Goal: Task Accomplishment & Management: Manage account settings

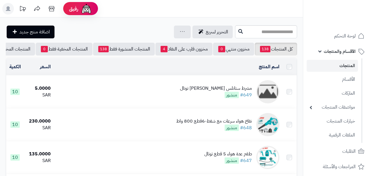
scroll to position [39, 0]
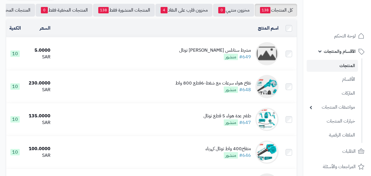
click at [223, 51] on div "مشرط ستانلس [PERSON_NAME] توتال" at bounding box center [215, 50] width 72 height 7
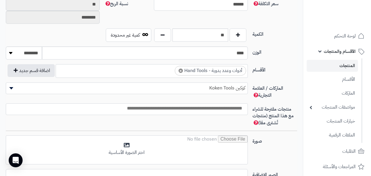
click at [138, 90] on span "كوكين Koken Tools" at bounding box center [127, 88] width 242 height 9
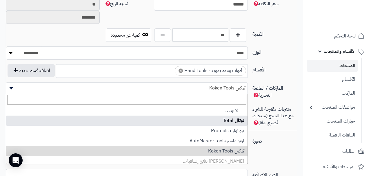
select select "**"
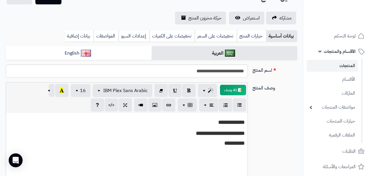
scroll to position [0, 0]
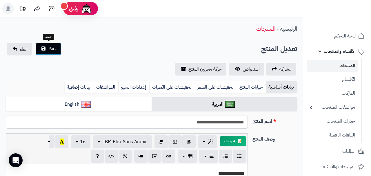
click at [44, 52] on button "حفظ" at bounding box center [48, 48] width 26 height 13
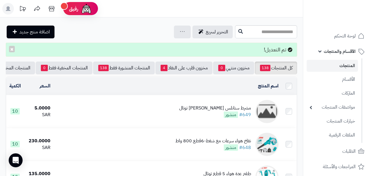
click at [130, 110] on td "مشرط ستانلس ستيل رفيع توتال #649 منشور" at bounding box center [167, 111] width 228 height 32
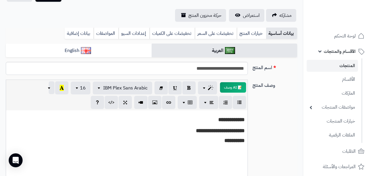
scroll to position [48, 0]
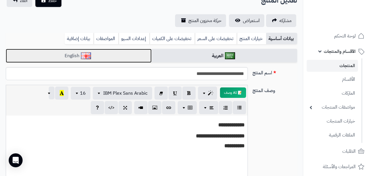
click at [119, 56] on link "English" at bounding box center [79, 56] width 146 height 14
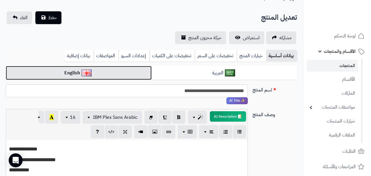
scroll to position [2, 0]
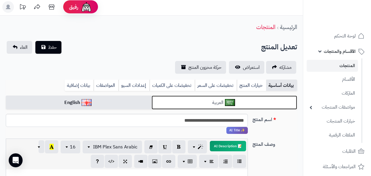
click at [183, 105] on link "العربية" at bounding box center [225, 102] width 146 height 14
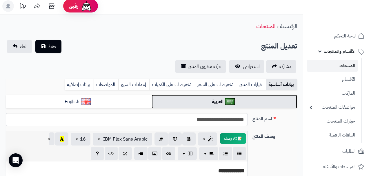
scroll to position [0, 0]
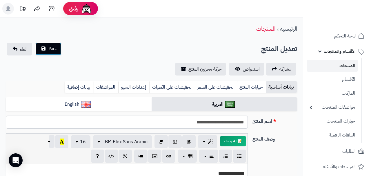
click at [49, 54] on button "حفظ" at bounding box center [48, 48] width 26 height 13
